Goal: Transaction & Acquisition: Purchase product/service

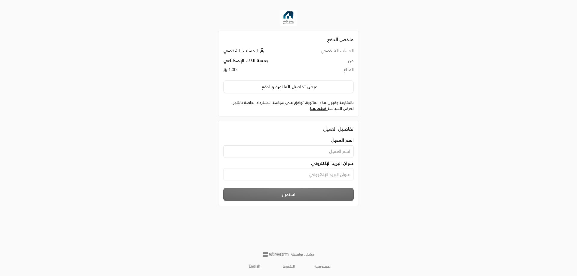
click at [324, 151] on input at bounding box center [288, 151] width 130 height 12
type input "ahmedelmallah"
click at [309, 173] on input at bounding box center [288, 174] width 130 height 12
type input "m"
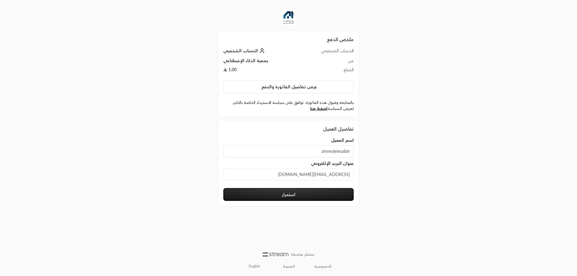
type input "[EMAIL_ADDRESS][DOMAIN_NAME]"
click at [331, 192] on button "استمرار" at bounding box center [288, 194] width 130 height 13
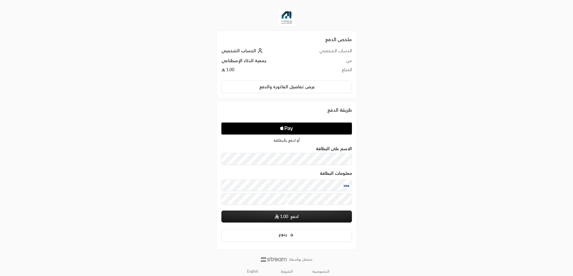
click at [320, 215] on button "ادفع 1.00" at bounding box center [286, 217] width 130 height 12
